Goal: Task Accomplishment & Management: Use online tool/utility

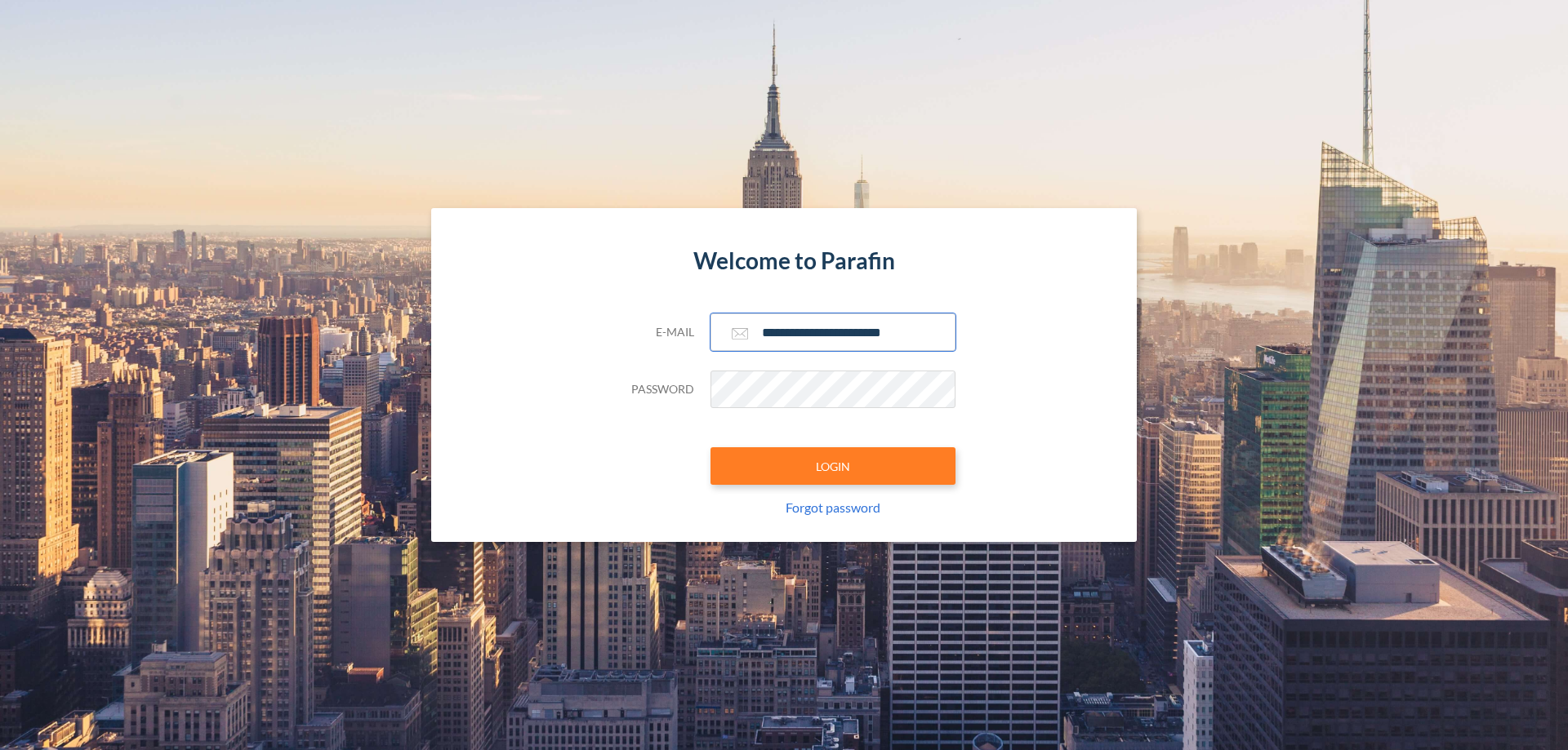
type input "**********"
click at [833, 466] on button "LOGIN" at bounding box center [833, 466] width 245 height 37
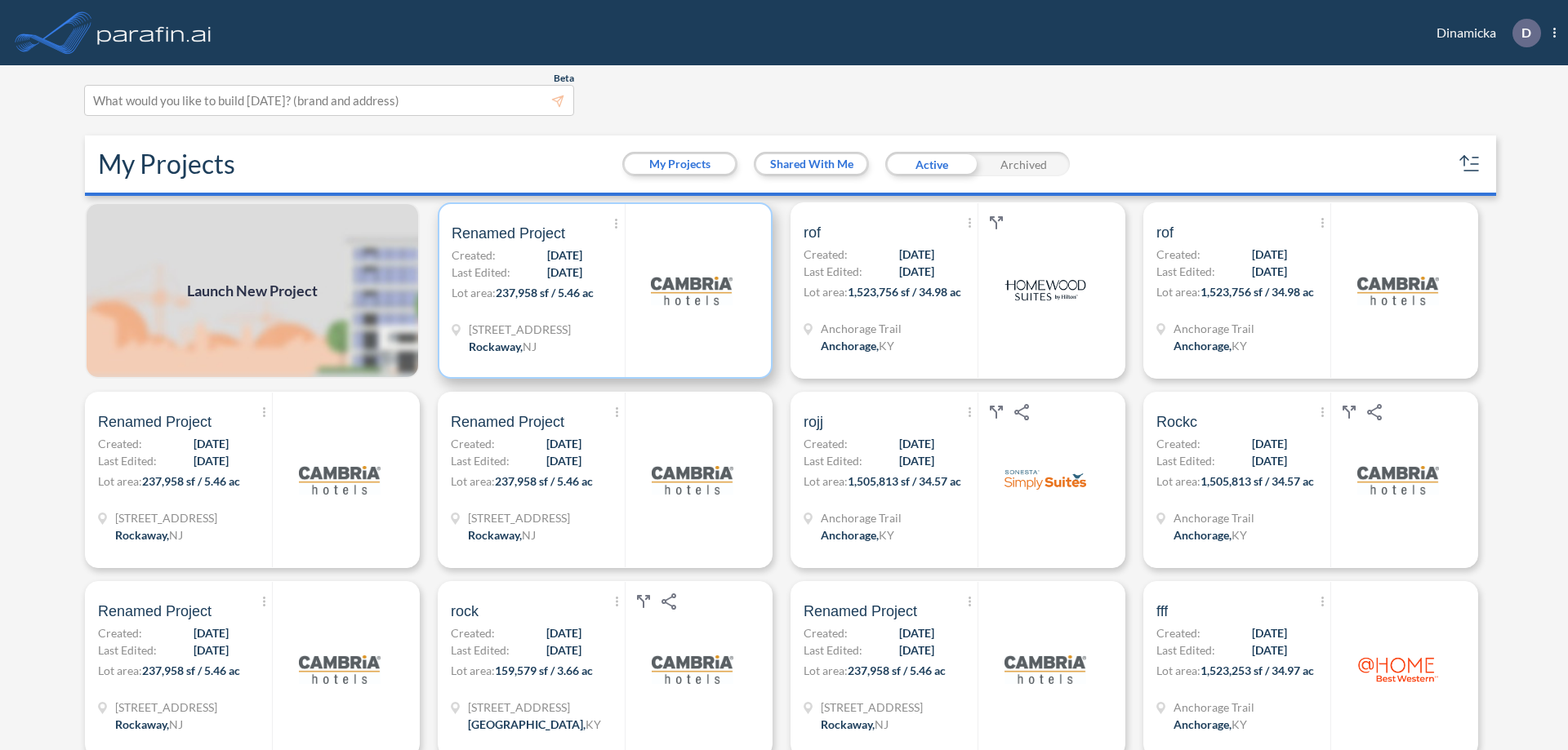
scroll to position [4, 0]
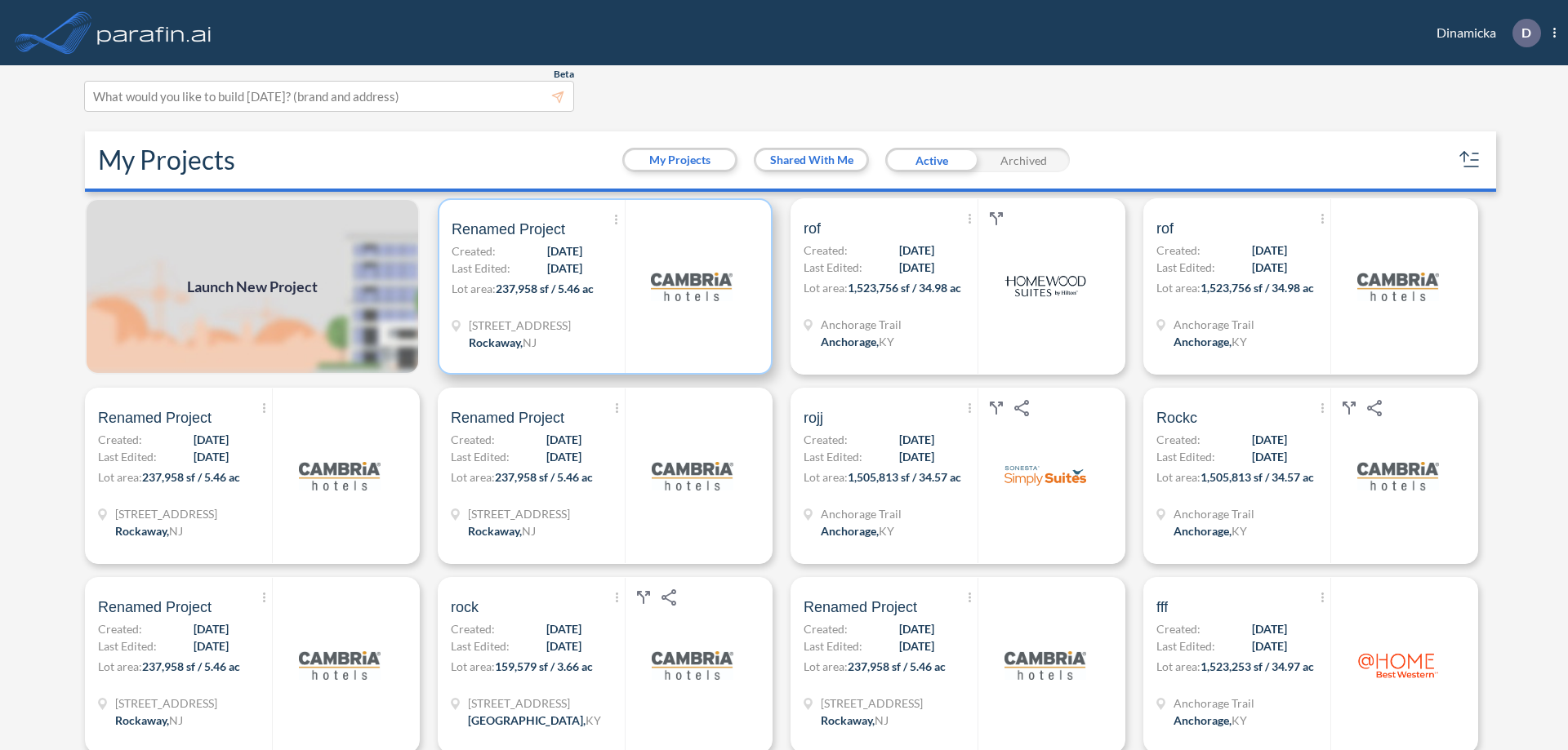
click at [602, 286] on p "Lot area: 237,958 sf / 5.46 ac" at bounding box center [539, 291] width 174 height 23
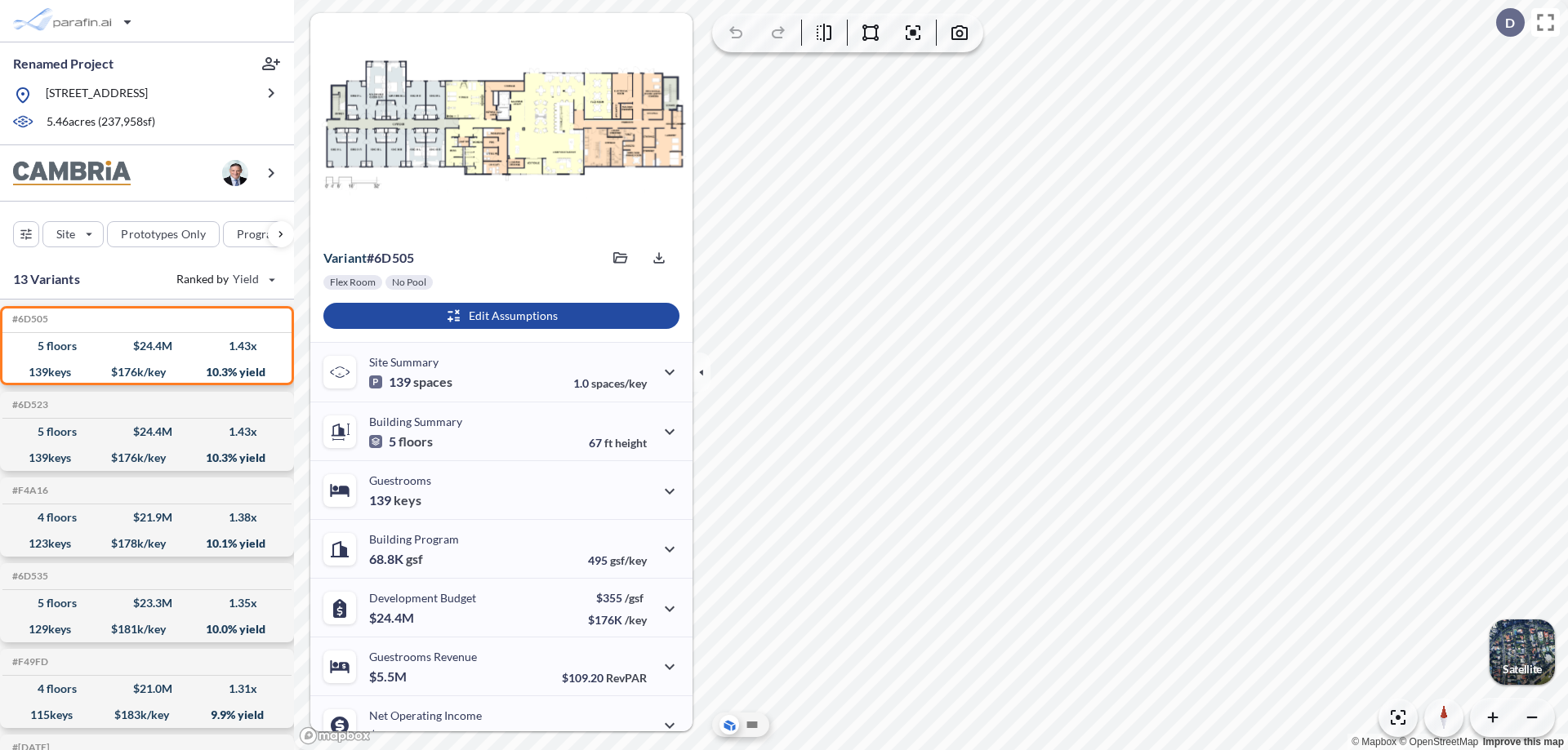
scroll to position [82, 0]
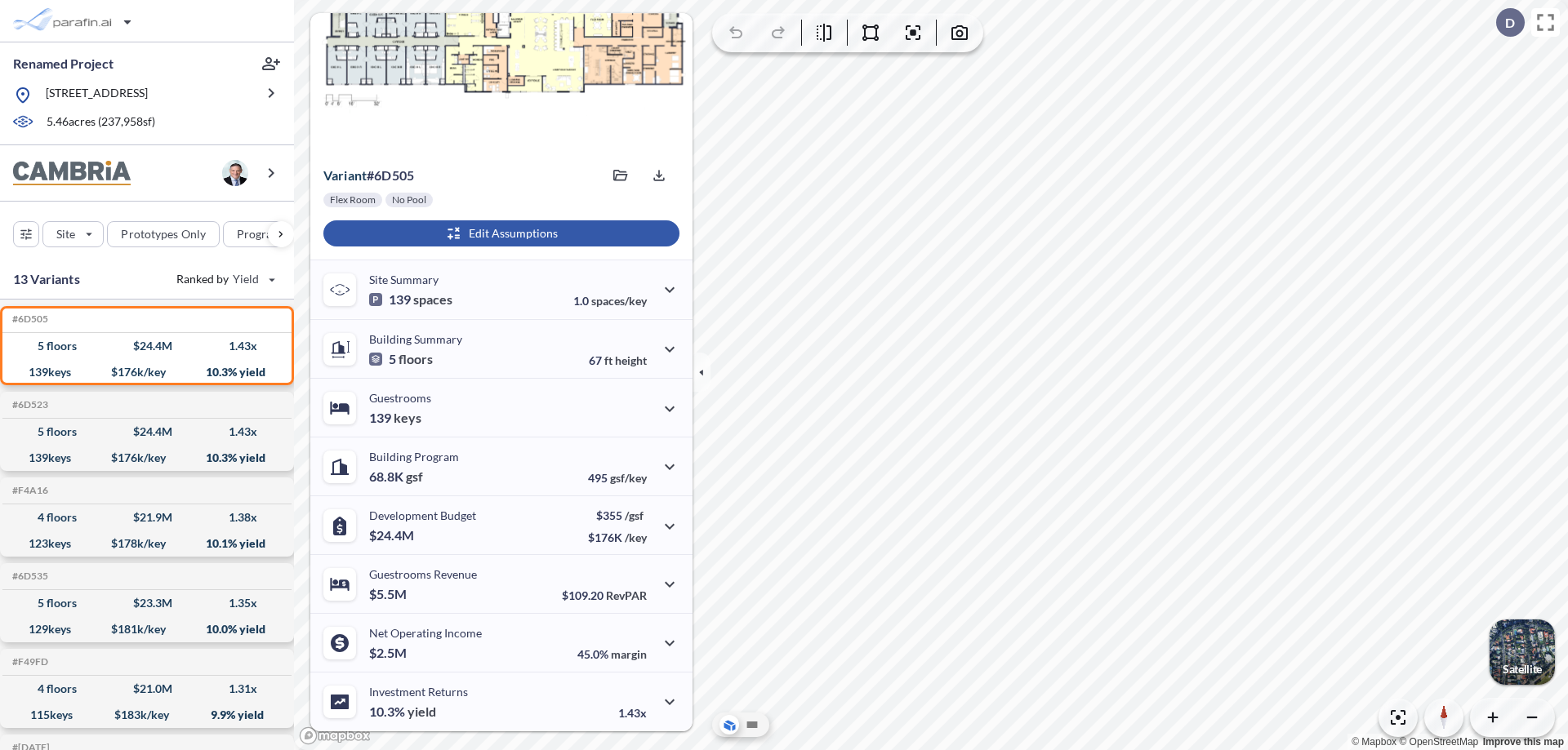
click at [499, 233] on div "button" at bounding box center [502, 233] width 357 height 26
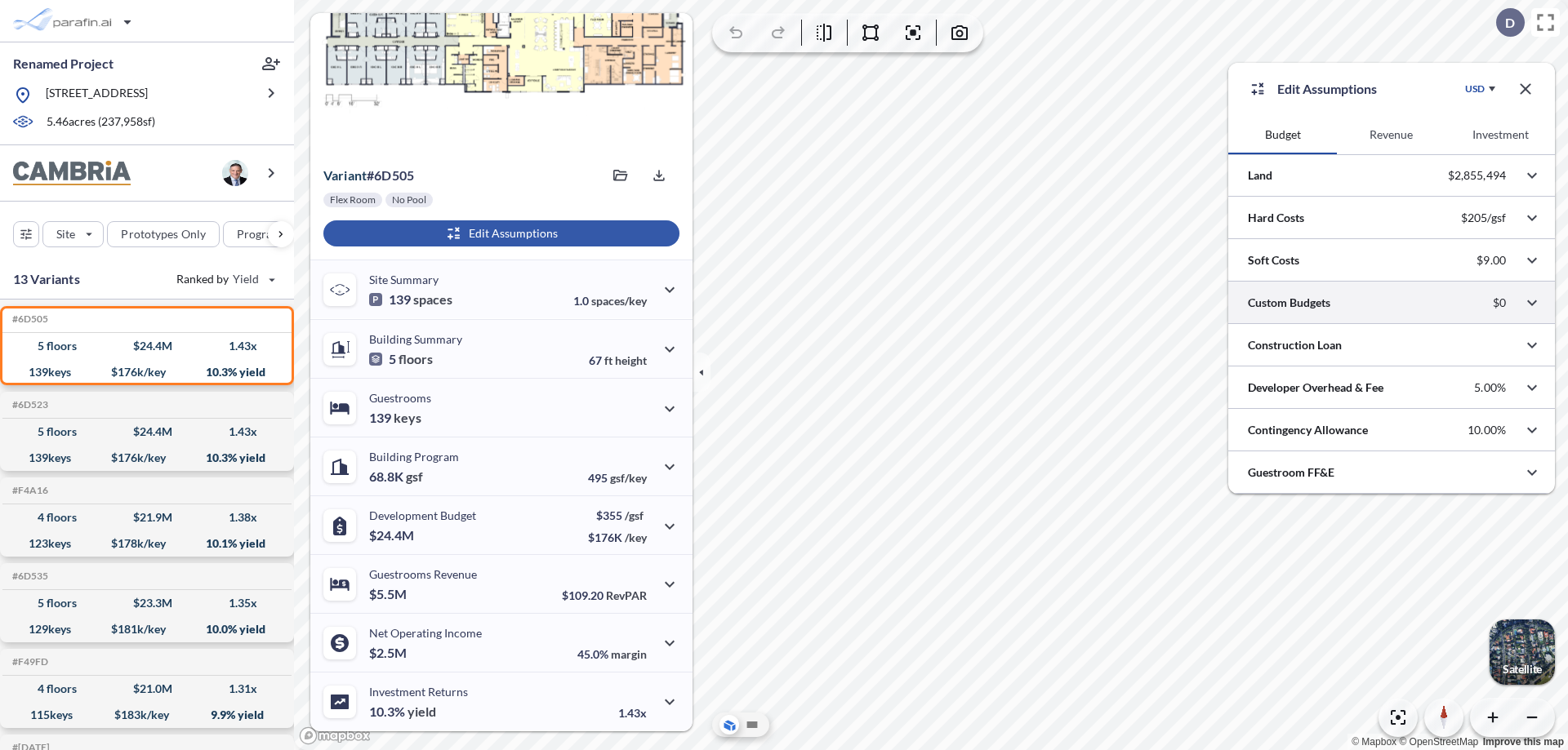
click at [1392, 303] on div at bounding box center [1392, 302] width 327 height 42
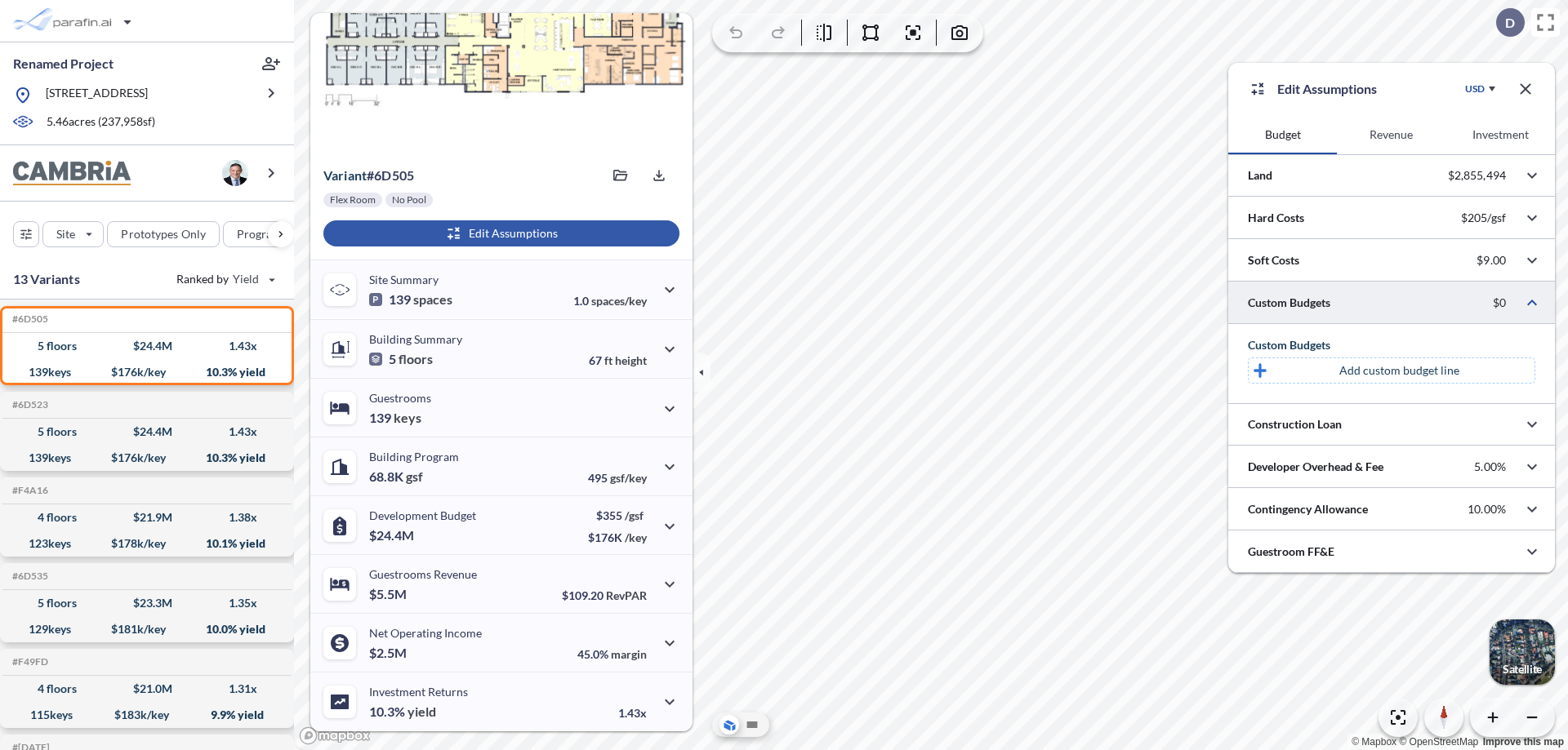
click at [1399, 370] on p "Add custom budget line" at bounding box center [1399, 371] width 120 height 17
